Goal: Navigation & Orientation: Find specific page/section

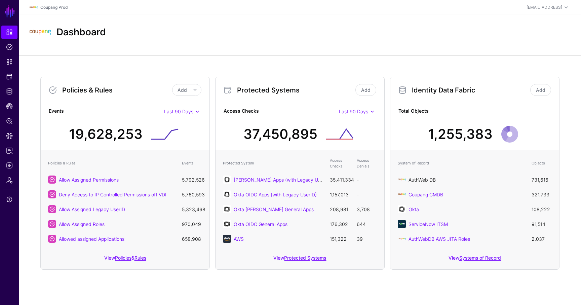
click at [428, 179] on link "AuthWeb DB" at bounding box center [422, 180] width 27 height 6
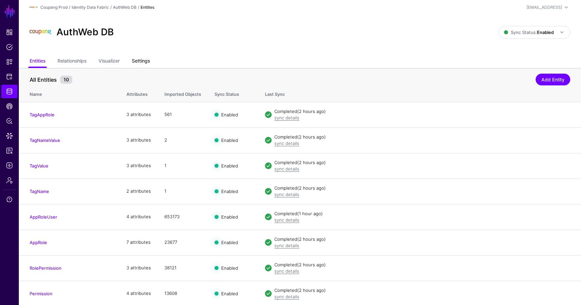
click at [144, 62] on link "Settings" at bounding box center [141, 61] width 18 height 13
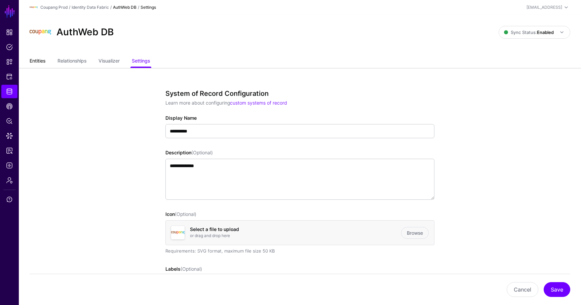
click at [42, 63] on link "Entities" at bounding box center [38, 61] width 16 height 13
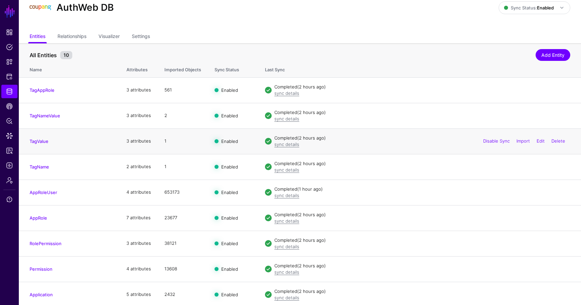
scroll to position [52, 0]
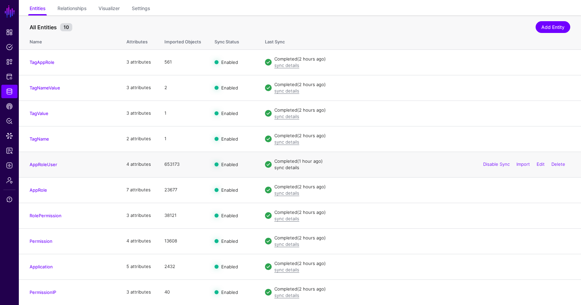
click at [287, 167] on link "sync details" at bounding box center [286, 167] width 25 height 5
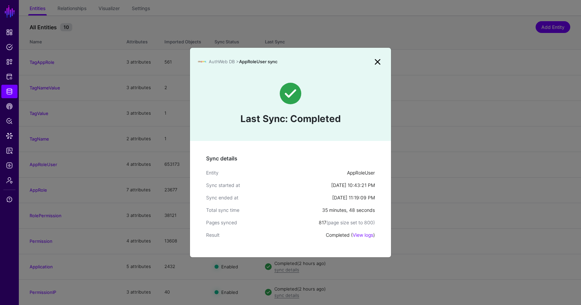
click at [378, 60] on link at bounding box center [377, 61] width 11 height 11
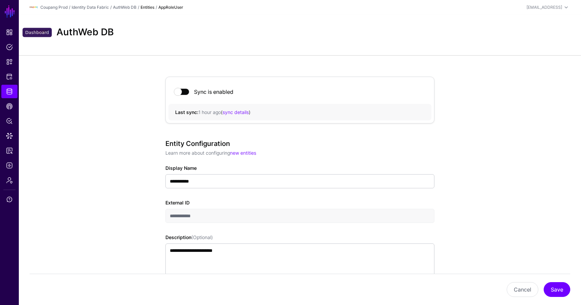
click at [10, 33] on span "Dashboard" at bounding box center [9, 32] width 7 height 7
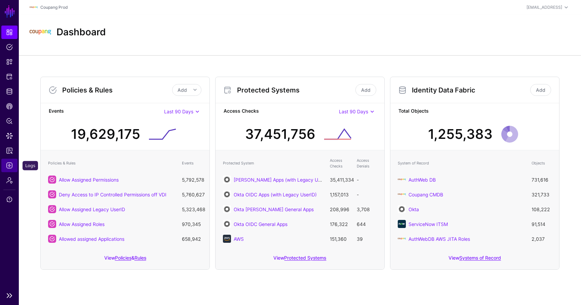
click at [8, 162] on span "Logs" at bounding box center [9, 165] width 7 height 7
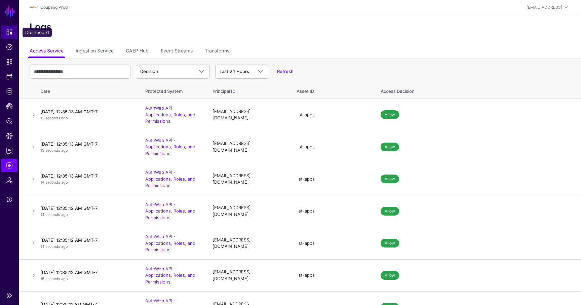
click at [11, 31] on span "Dashboard" at bounding box center [9, 32] width 7 height 7
